Goal: Task Accomplishment & Management: Manage account settings

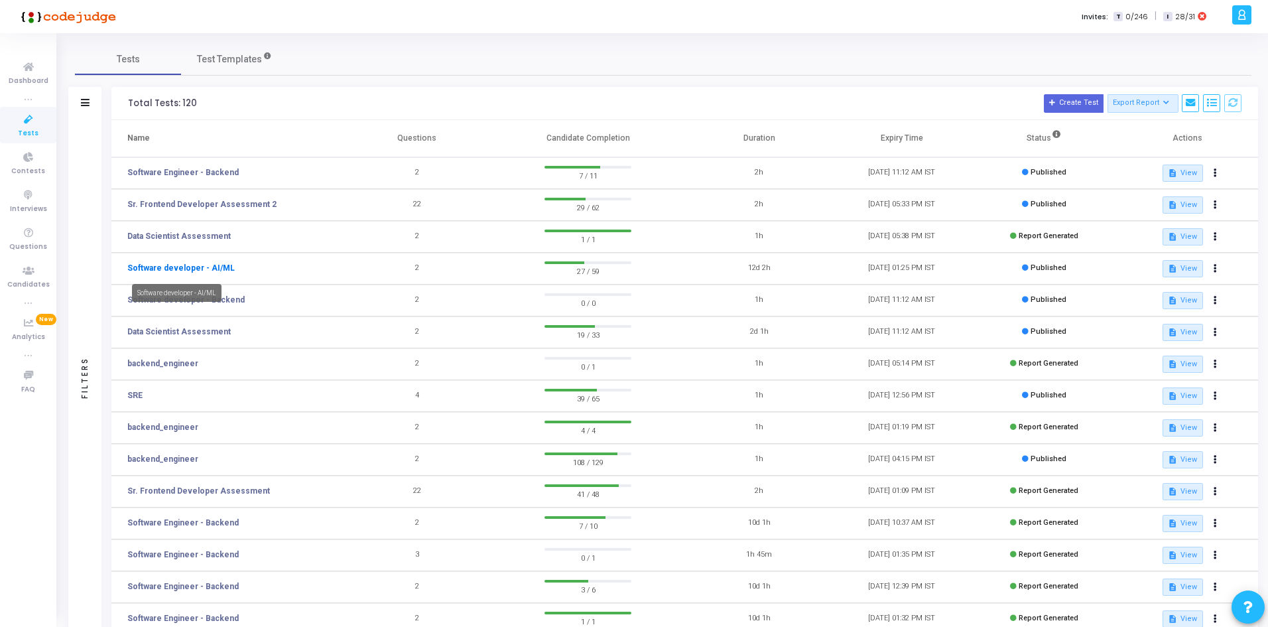
click at [209, 267] on link "Software developer - AI/ML" at bounding box center [180, 268] width 107 height 12
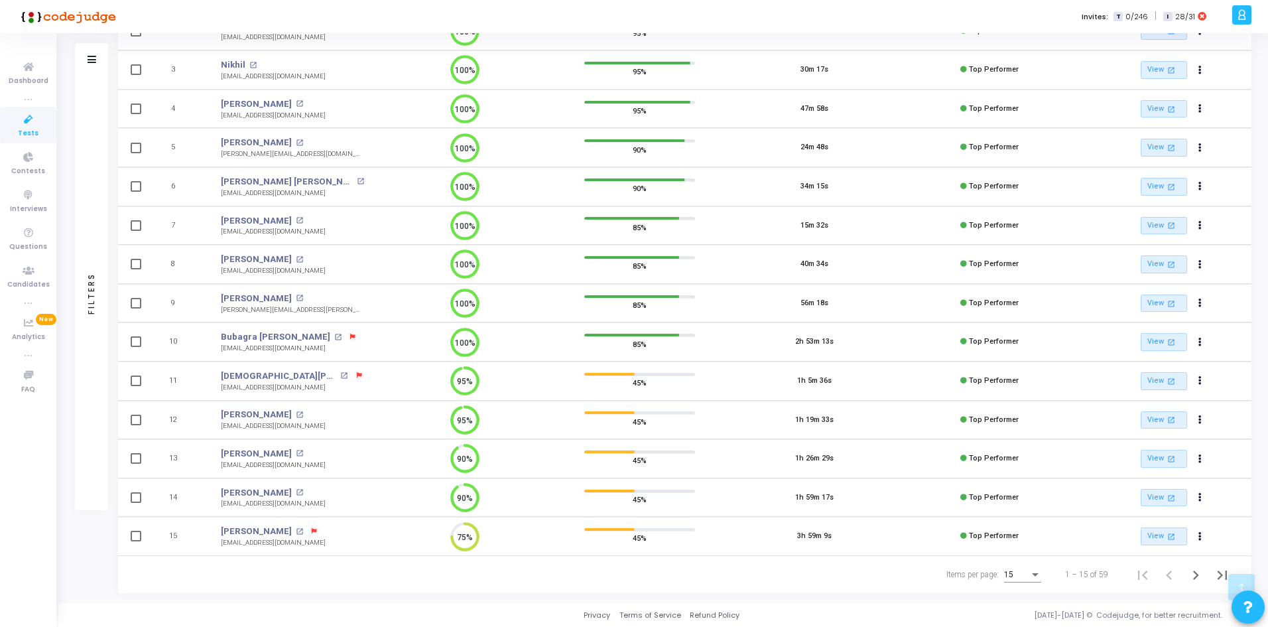
click at [1006, 568] on div "15" at bounding box center [1022, 571] width 37 height 22
click at [1023, 566] on span "50" at bounding box center [1023, 567] width 37 height 24
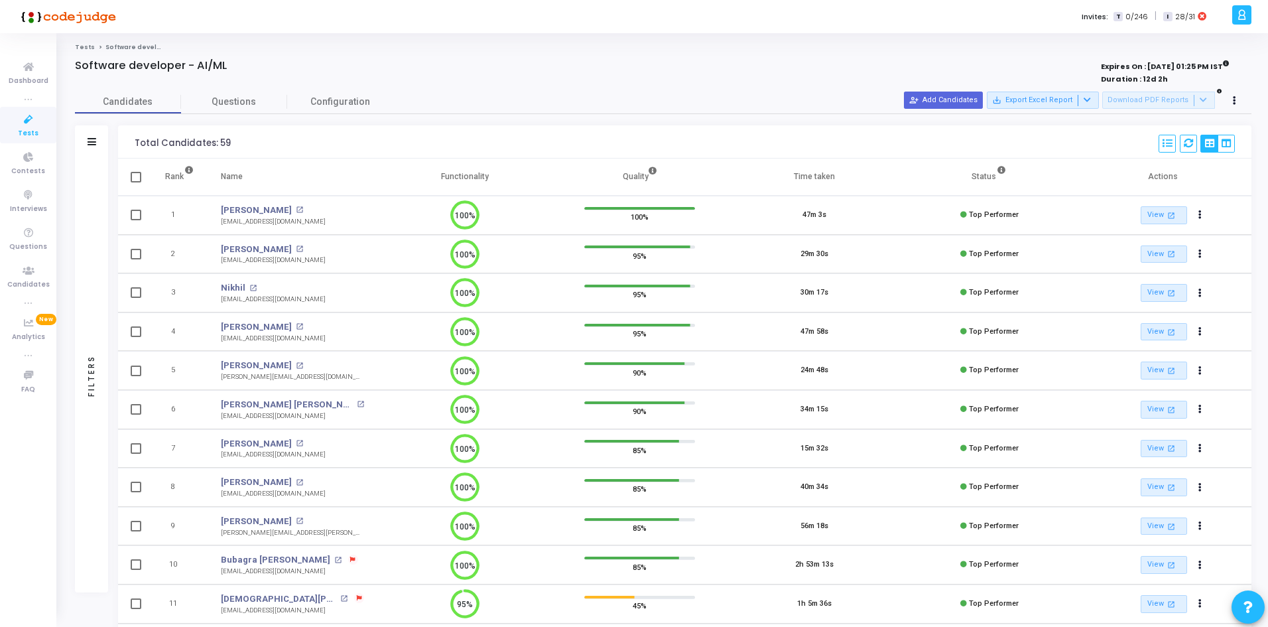
click at [92, 149] on div "Filters" at bounding box center [91, 141] width 33 height 33
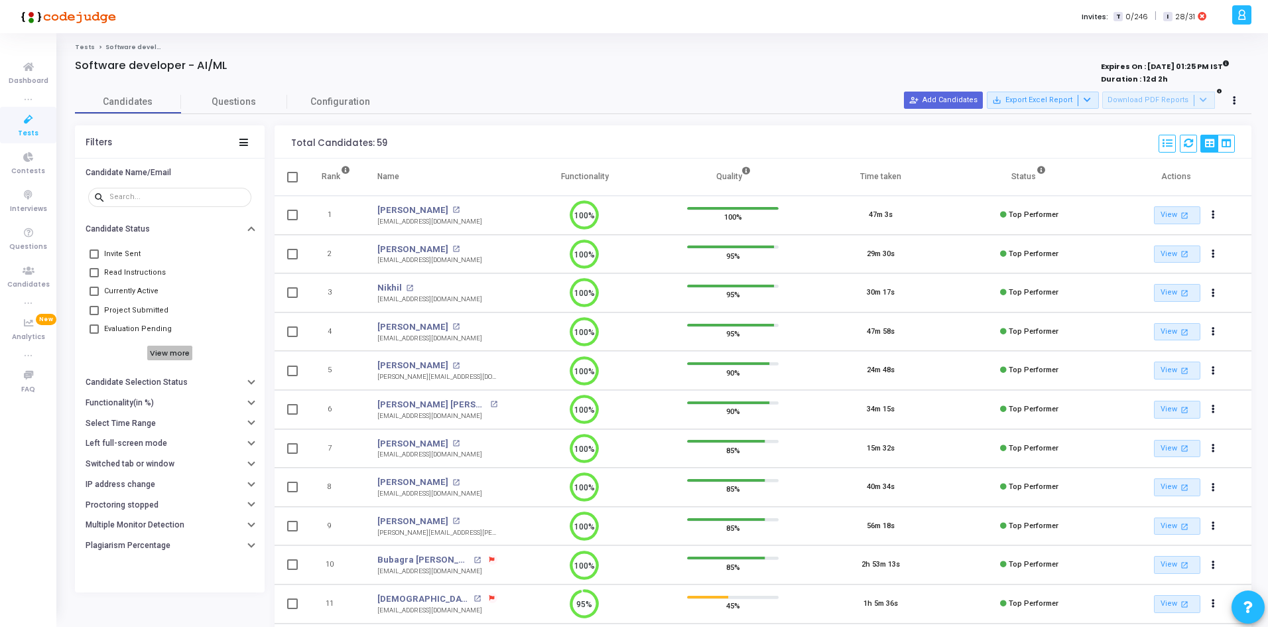
click at [176, 354] on h6 "View more" at bounding box center [170, 353] width 46 height 15
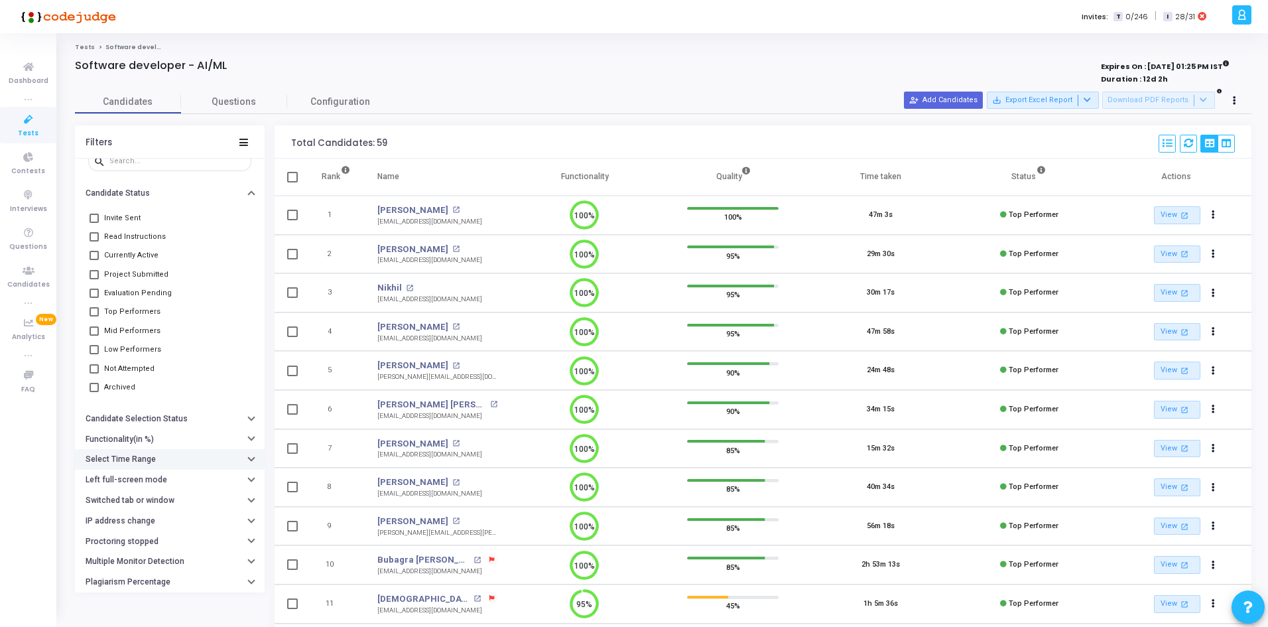
click at [156, 462] on div "Select Time Range" at bounding box center [123, 459] width 74 height 10
click at [150, 487] on input "text" at bounding box center [197, 486] width 98 height 8
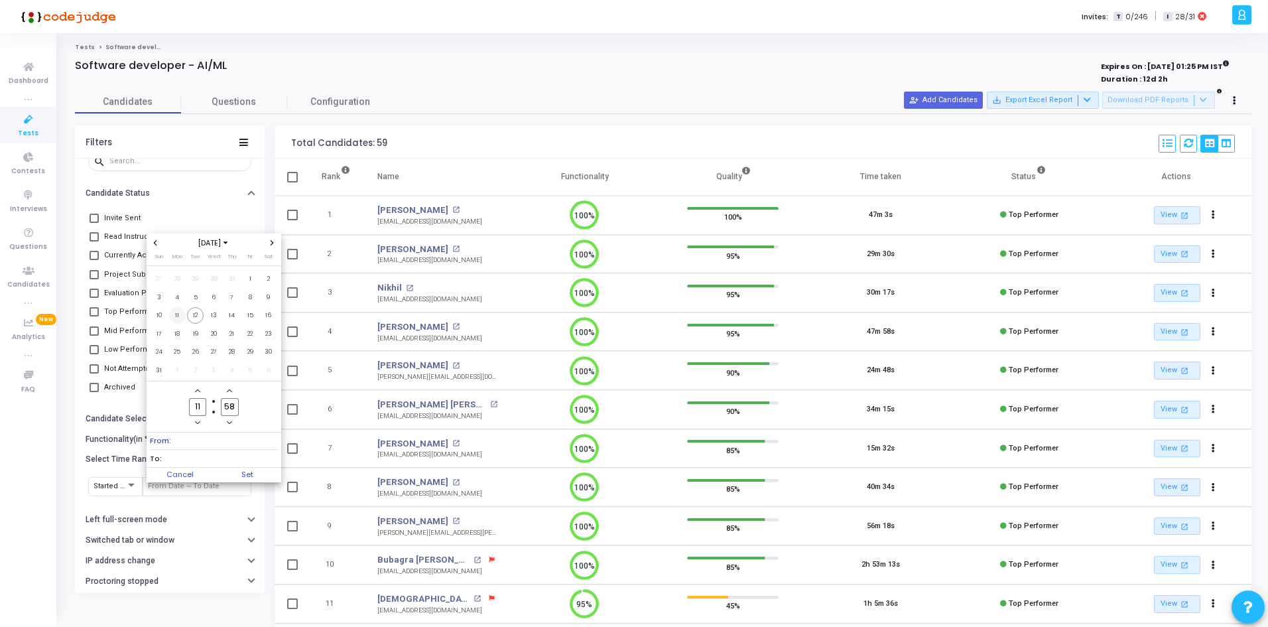
click at [184, 315] on span "11" at bounding box center [177, 315] width 17 height 17
click at [199, 315] on span "12" at bounding box center [195, 315] width 17 height 17
click at [236, 473] on span "Set" at bounding box center [248, 475] width 68 height 15
type input "8/11/2025, 11:58 AM - 8/12/2025, 11:58 AM"
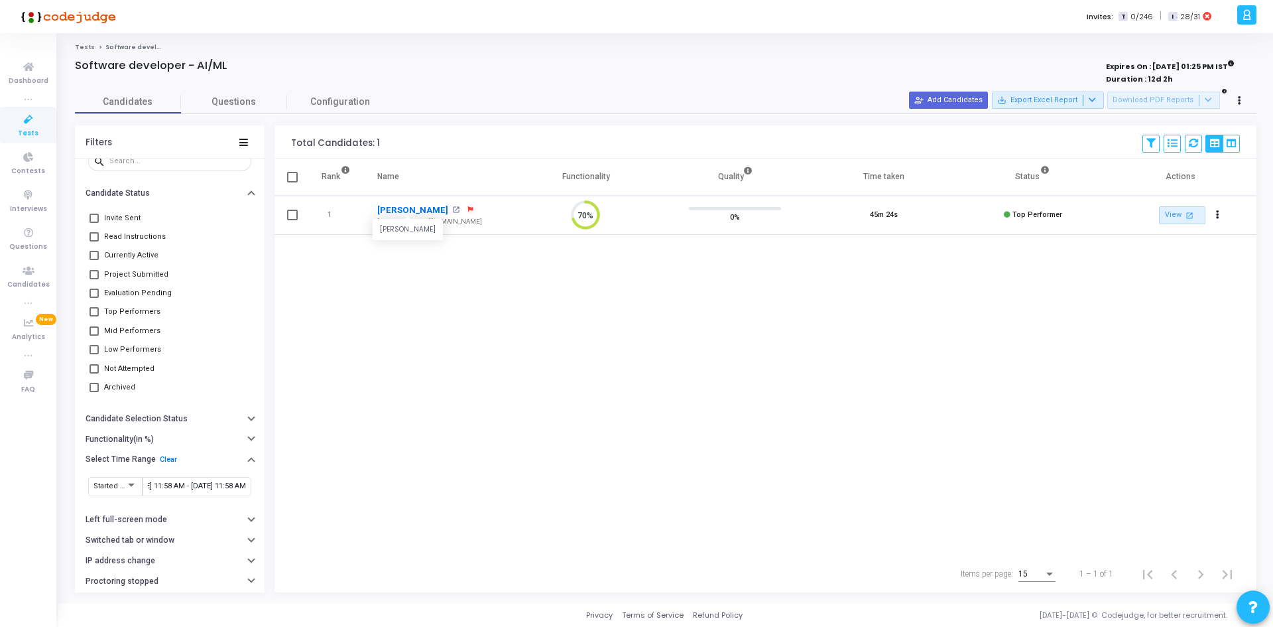
click at [420, 212] on link "Vishal Sarswat" at bounding box center [412, 210] width 71 height 13
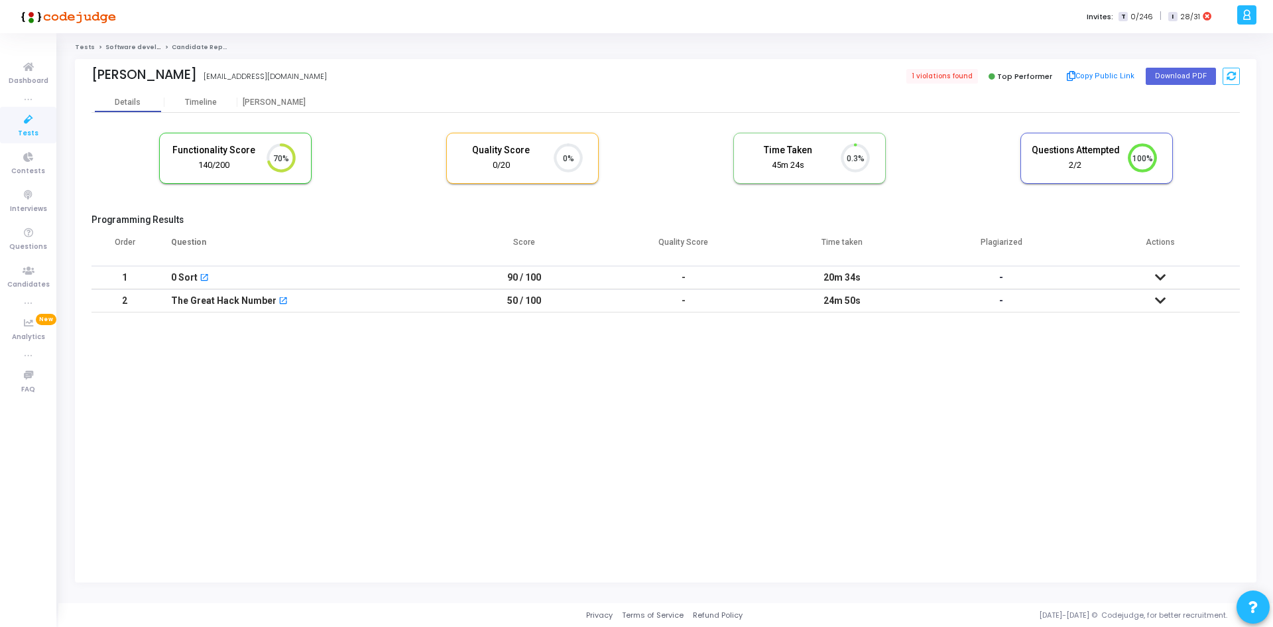
click at [976, 275] on td "-" at bounding box center [1001, 277] width 159 height 23
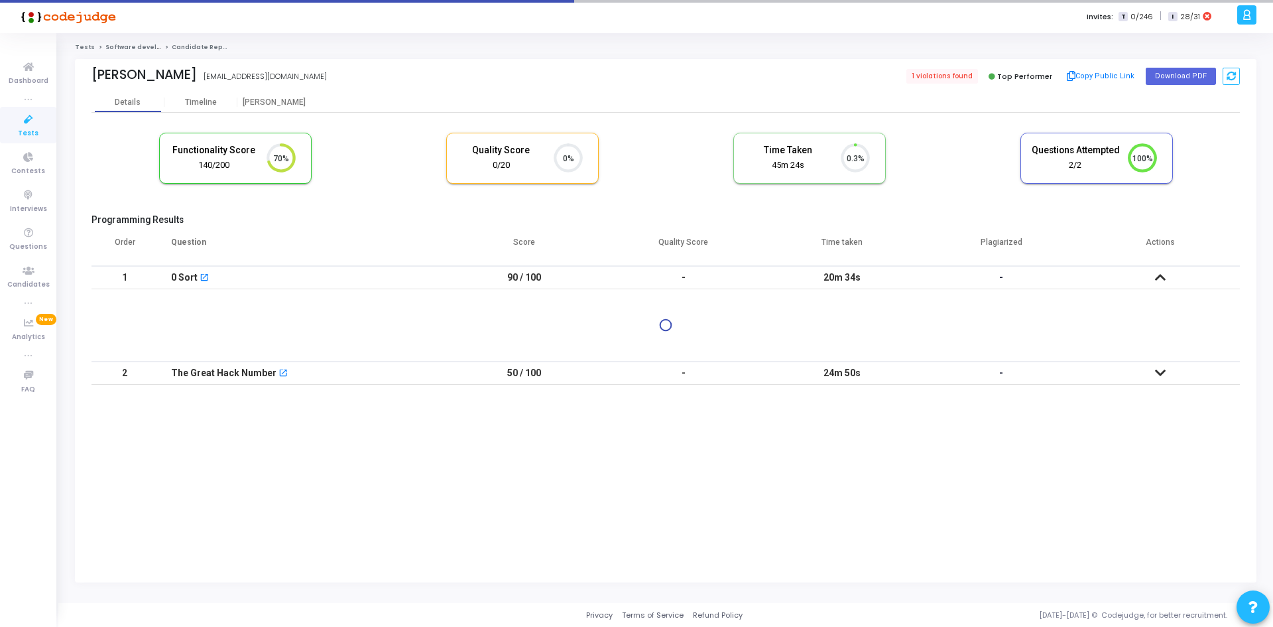
click at [745, 377] on td "-" at bounding box center [683, 372] width 159 height 23
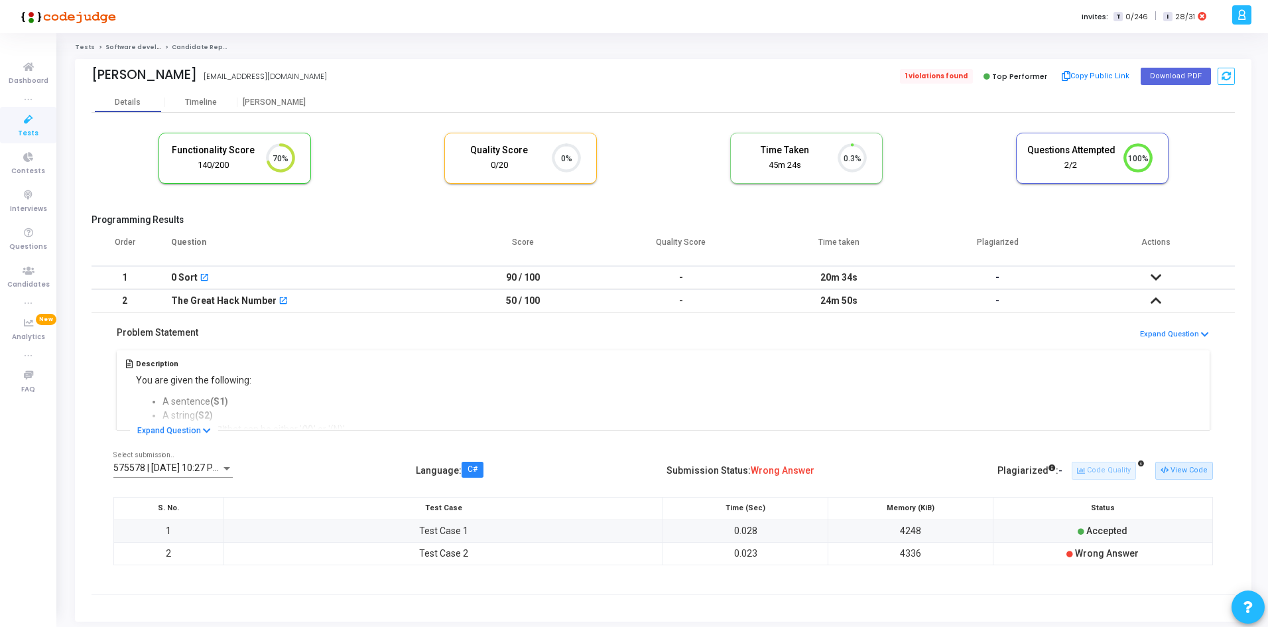
click at [920, 78] on span "1 violations found" at bounding box center [936, 76] width 73 height 15
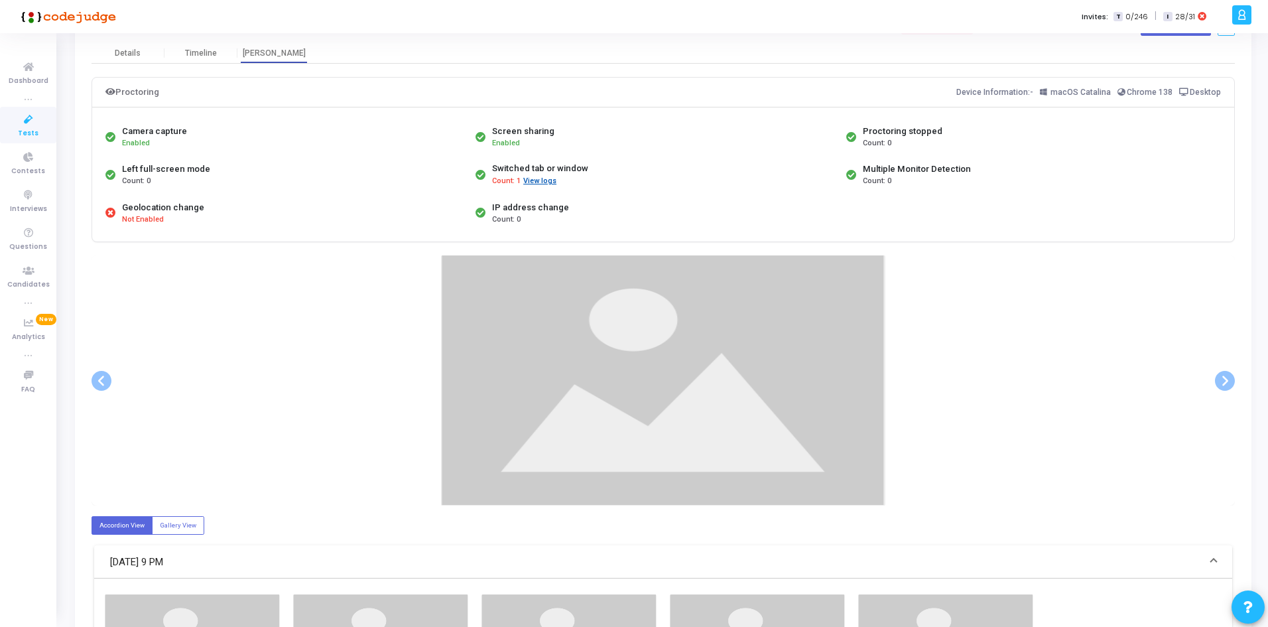
click at [536, 183] on button "View logs" at bounding box center [540, 181] width 34 height 13
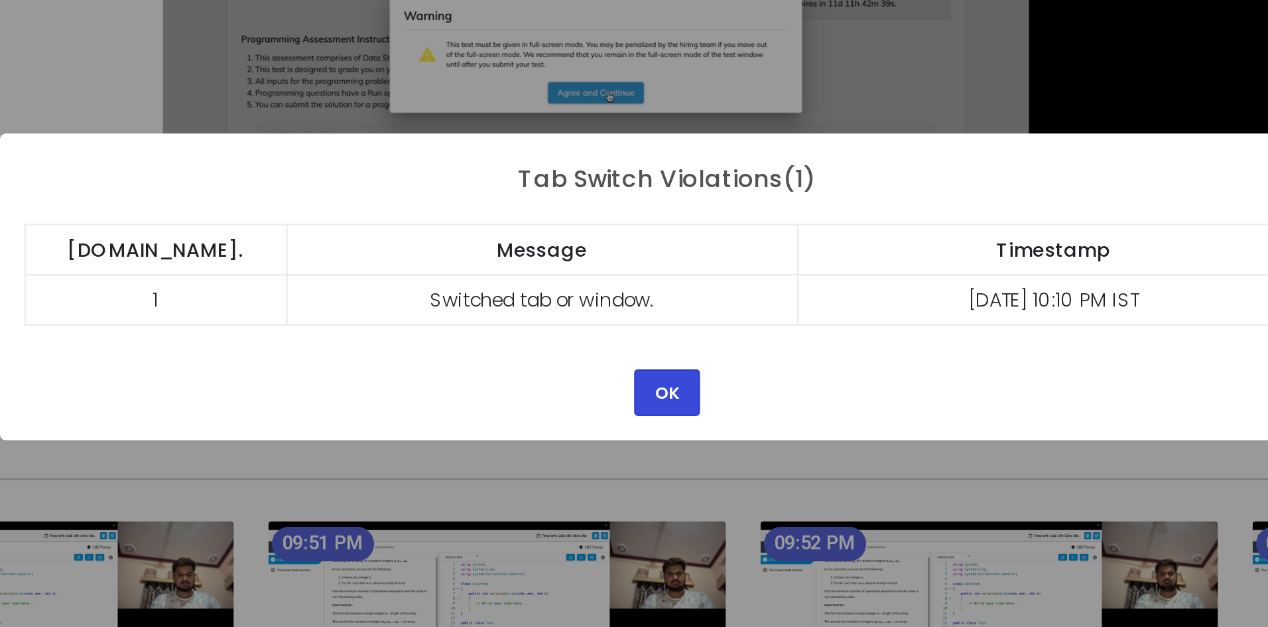
click at [637, 359] on button "OK" at bounding box center [633, 354] width 25 height 18
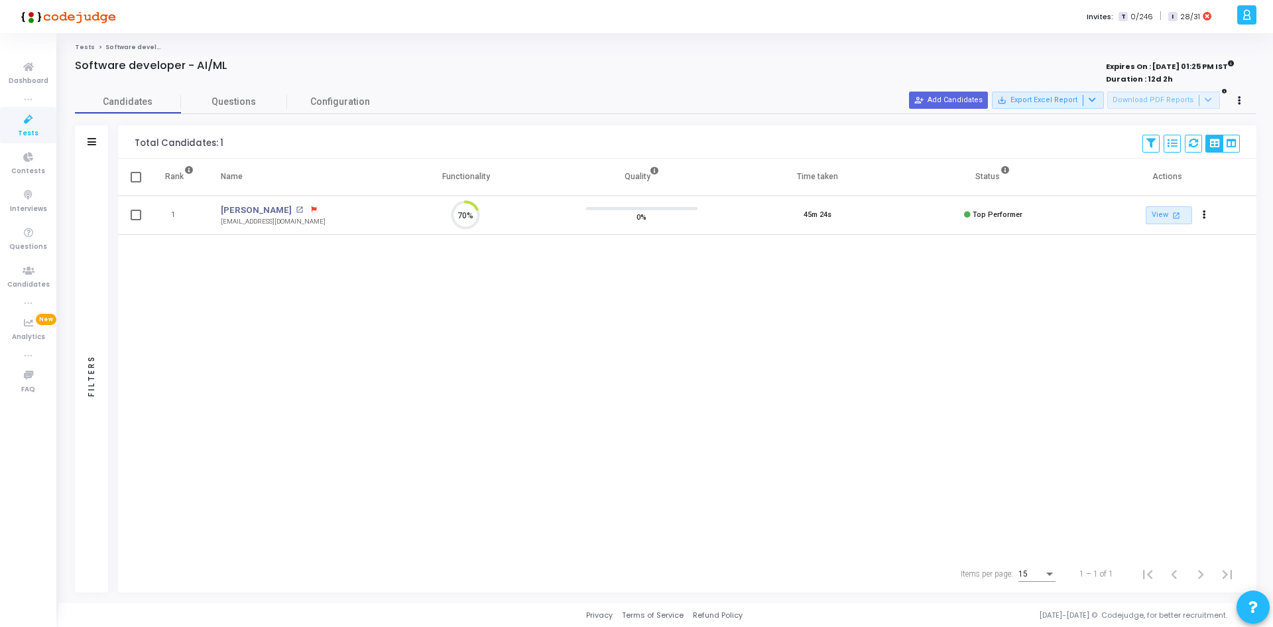
scroll to position [28, 34]
